Goal: Task Accomplishment & Management: Use online tool/utility

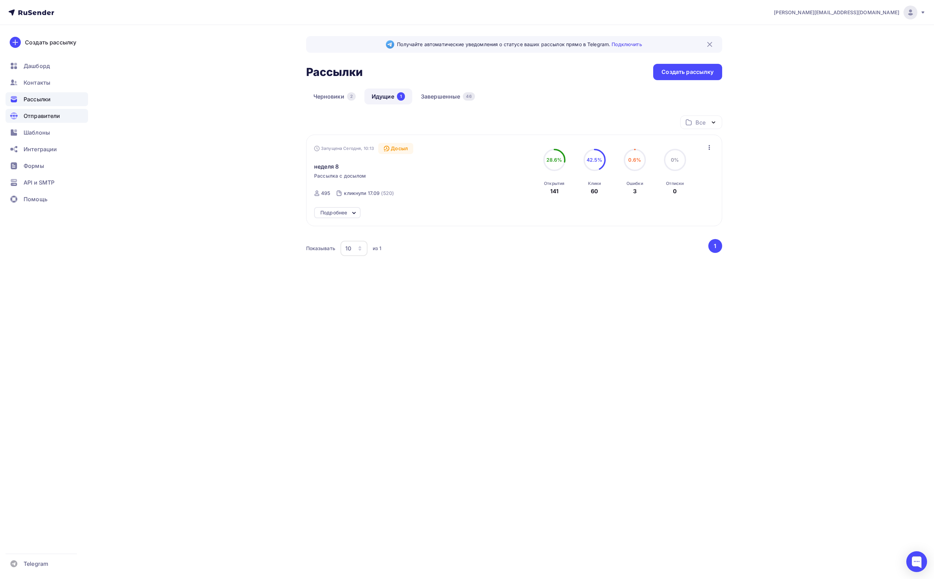
click at [38, 116] on span "Отправители" at bounding box center [42, 116] width 37 height 8
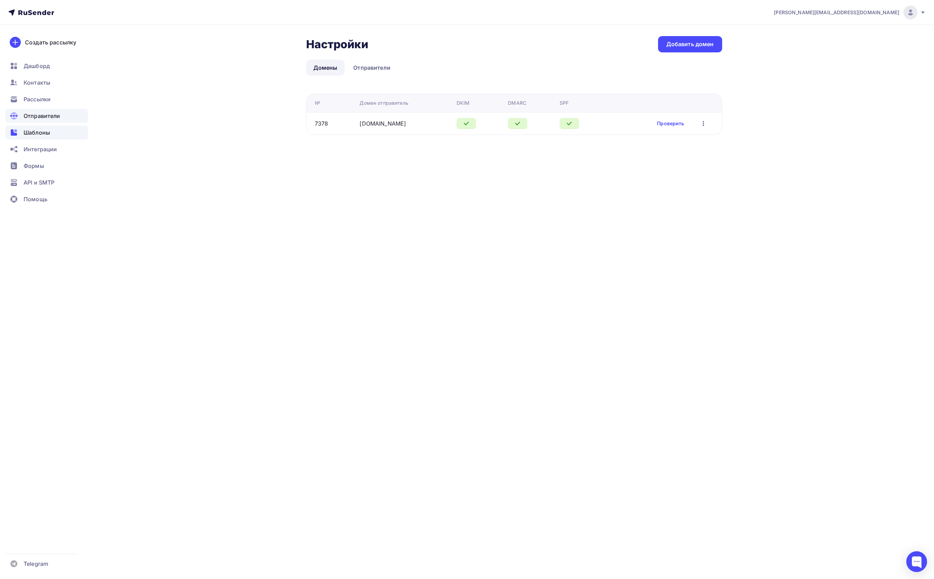
click at [35, 133] on span "Шаблоны" at bounding box center [37, 132] width 26 height 8
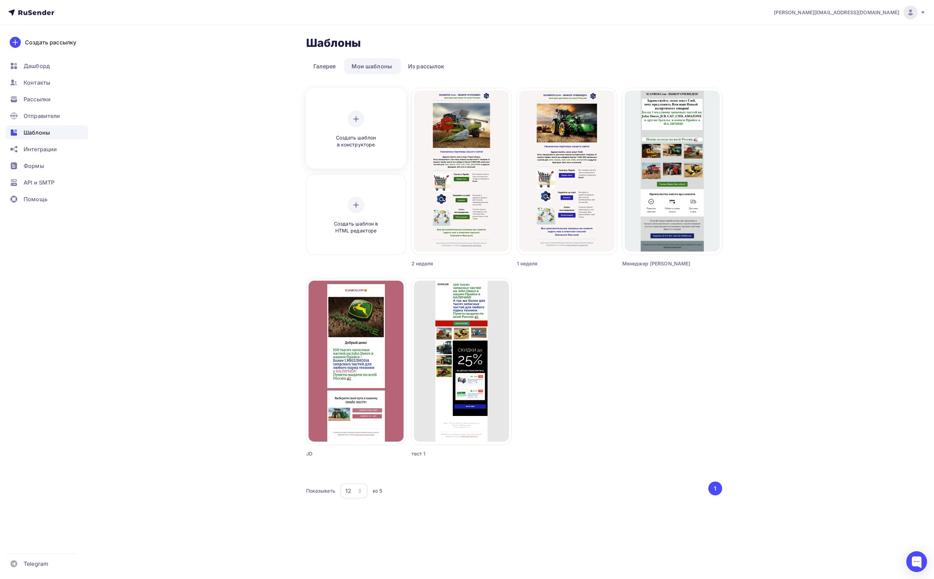
click at [357, 121] on icon at bounding box center [356, 119] width 8 height 8
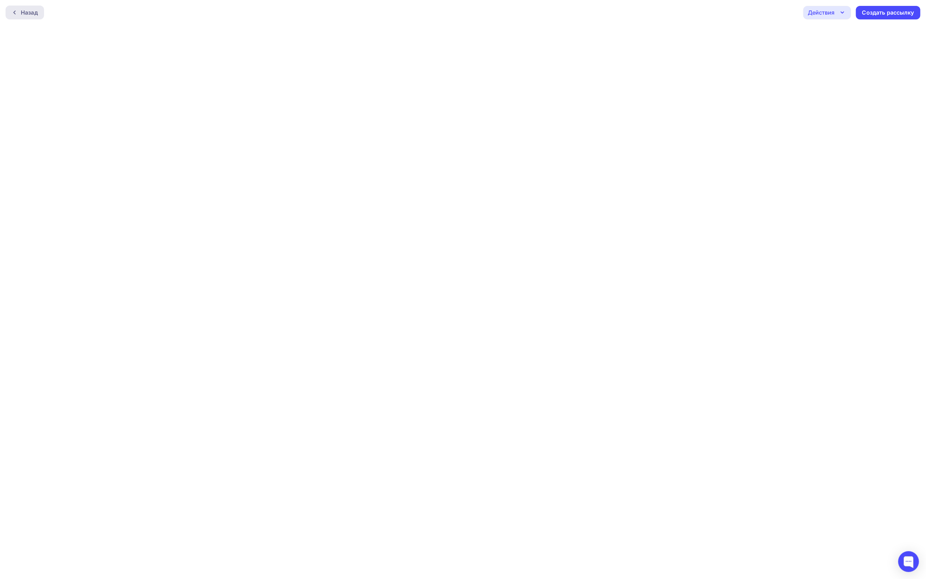
click at [17, 13] on div at bounding box center [16, 13] width 9 height 6
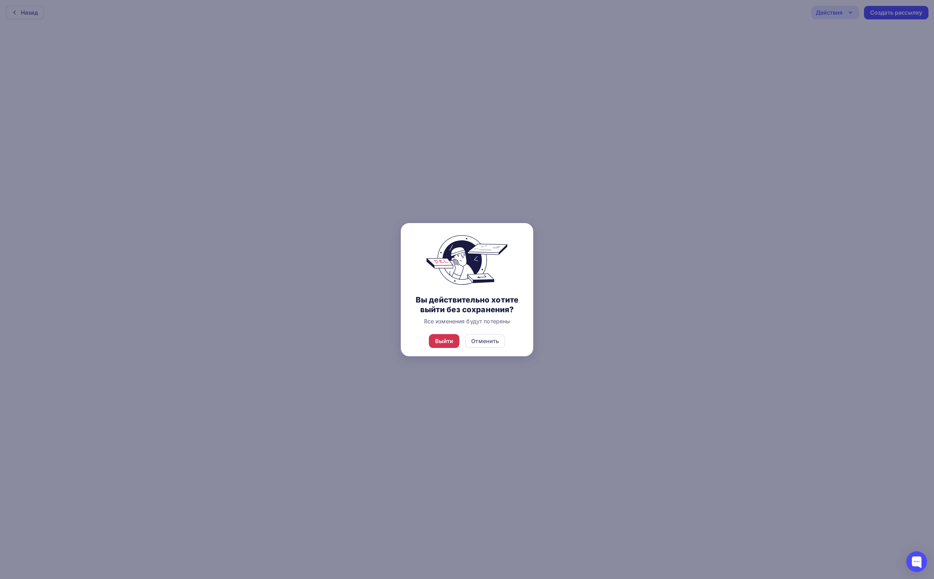
click at [439, 340] on div "Выйти" at bounding box center [444, 341] width 18 height 8
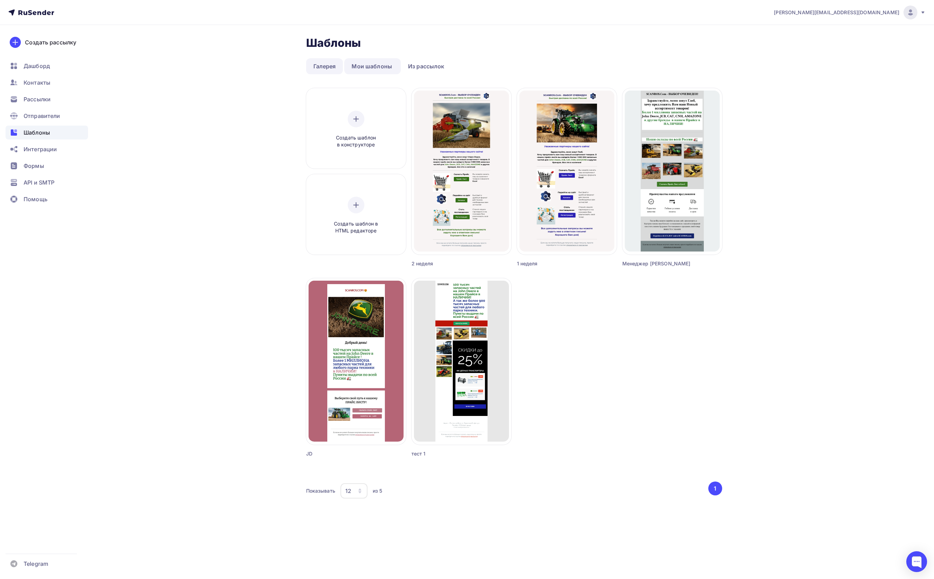
click at [327, 65] on link "Галерея" at bounding box center [324, 66] width 37 height 16
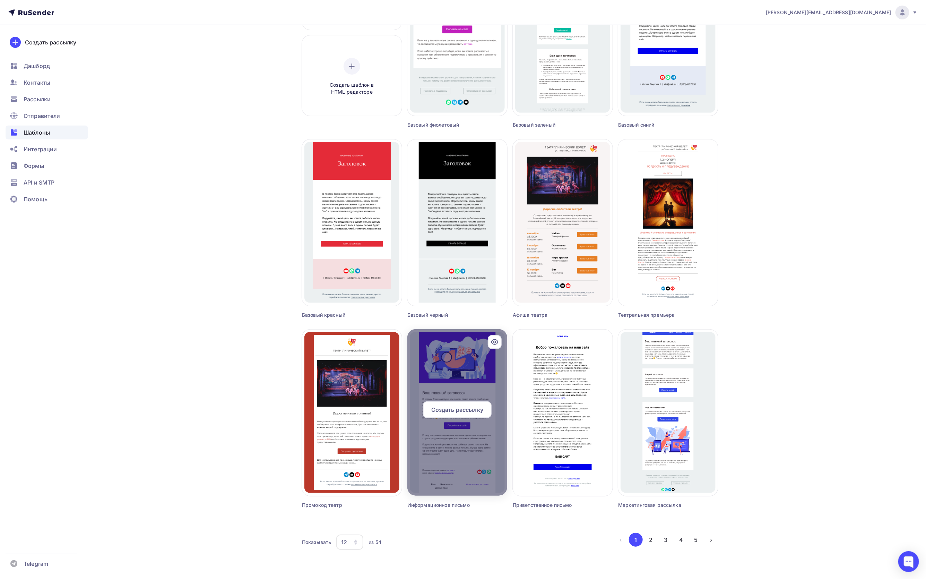
scroll to position [146, 0]
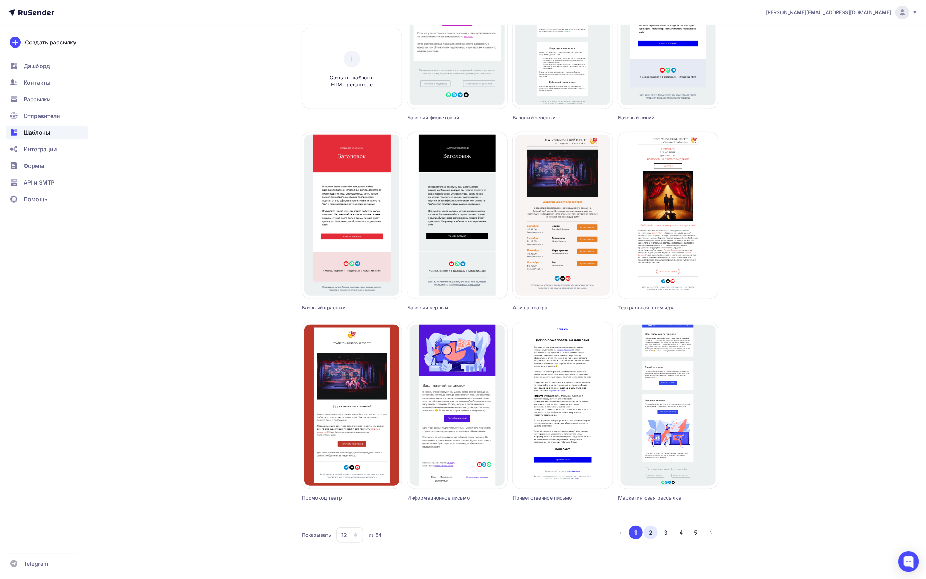
click at [650, 528] on button "2" at bounding box center [651, 532] width 14 height 14
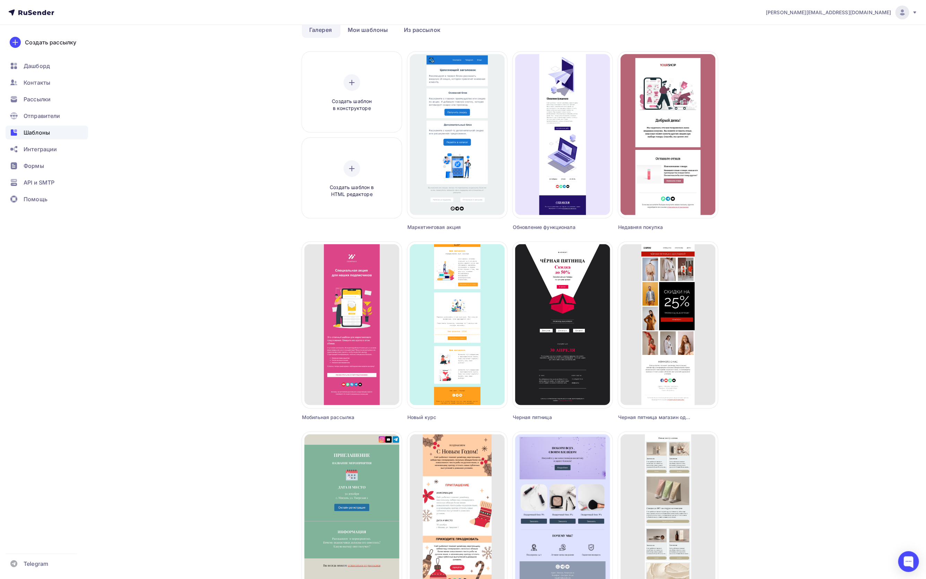
scroll to position [0, 0]
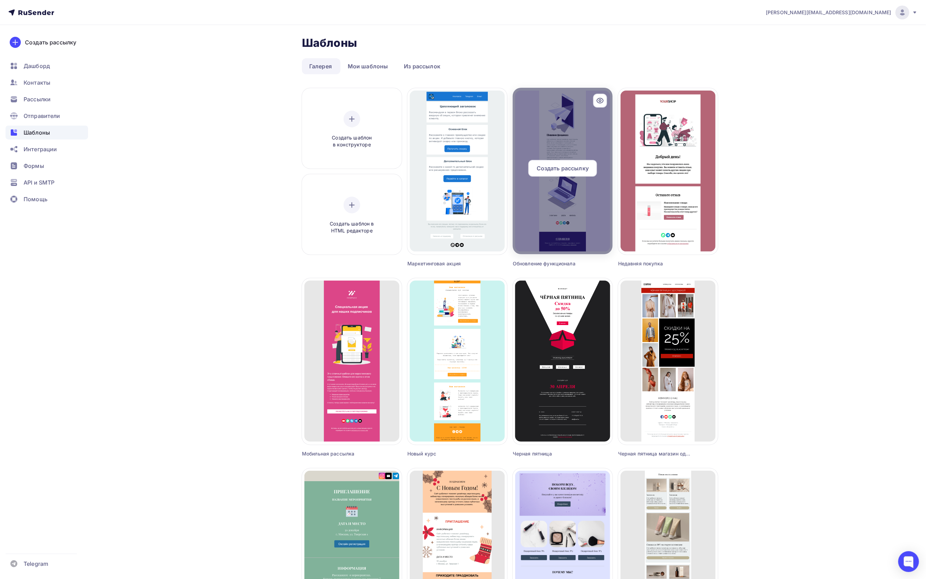
click at [562, 171] on span "Создать рассылку" at bounding box center [563, 168] width 52 height 8
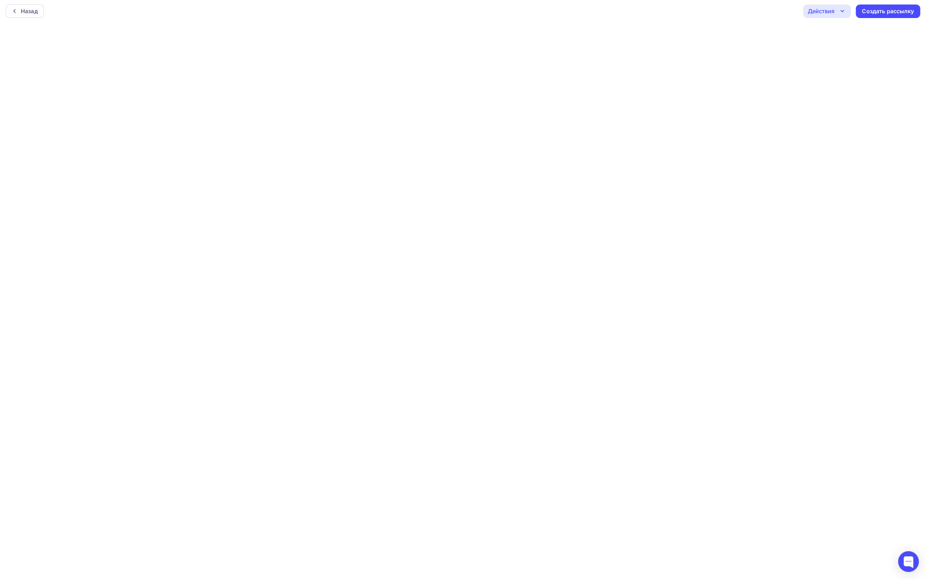
scroll to position [2, 0]
click at [629, 12] on div "Назад Действия Отправить тестовое письмо Предпросмотр Сохранить в Мои шаблоны В…" at bounding box center [463, 10] width 926 height 25
click at [833, 7] on div "Действия" at bounding box center [821, 11] width 27 height 8
click at [837, 47] on div "Предпросмотр" at bounding box center [846, 45] width 43 height 8
